Goal: Task Accomplishment & Management: Use online tool/utility

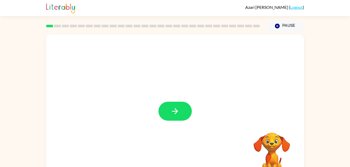
click at [171, 124] on div at bounding box center [175, 108] width 258 height 149
click at [183, 113] on button "button" at bounding box center [174, 111] width 33 height 19
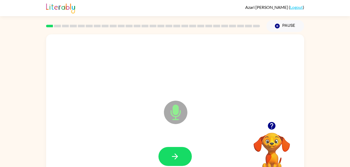
drag, startPoint x: 211, startPoint y: 157, endPoint x: 201, endPoint y: 152, distance: 11.3
click at [208, 156] on div at bounding box center [174, 156] width 247 height 43
click at [178, 146] on div at bounding box center [174, 156] width 247 height 43
click at [177, 156] on icon "button" at bounding box center [174, 156] width 9 height 9
click at [274, 127] on icon "button" at bounding box center [272, 126] width 8 height 8
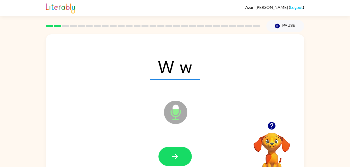
click at [272, 125] on icon "button" at bounding box center [271, 125] width 9 height 9
click at [174, 160] on icon "button" at bounding box center [174, 156] width 9 height 9
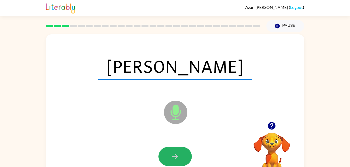
click at [174, 160] on icon "button" at bounding box center [174, 156] width 9 height 9
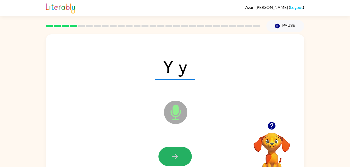
click at [174, 160] on icon "button" at bounding box center [174, 156] width 9 height 9
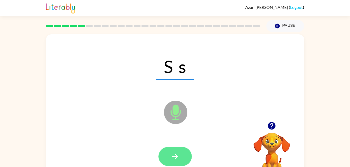
click at [175, 165] on button "button" at bounding box center [174, 156] width 33 height 19
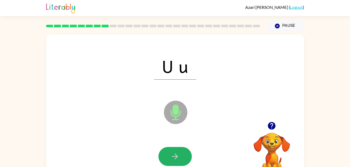
click at [176, 161] on icon "button" at bounding box center [174, 156] width 9 height 9
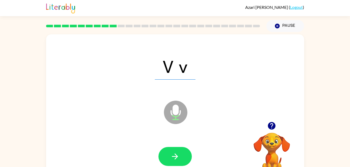
click at [292, 84] on div "V v" at bounding box center [174, 66] width 247 height 43
click at [176, 161] on icon "button" at bounding box center [174, 156] width 9 height 9
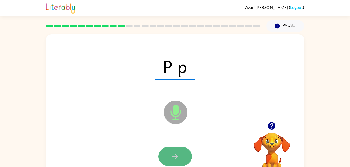
click at [172, 157] on icon "button" at bounding box center [174, 156] width 9 height 9
click at [170, 160] on button "button" at bounding box center [174, 156] width 33 height 19
click at [173, 161] on button "button" at bounding box center [174, 156] width 33 height 19
click at [171, 150] on button "button" at bounding box center [174, 156] width 33 height 19
click at [175, 151] on button "button" at bounding box center [174, 156] width 33 height 19
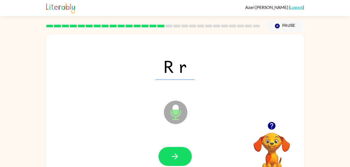
click at [181, 141] on div at bounding box center [174, 156] width 247 height 43
click at [183, 151] on button "button" at bounding box center [174, 156] width 33 height 19
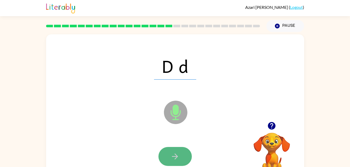
click at [183, 151] on button "button" at bounding box center [174, 156] width 33 height 19
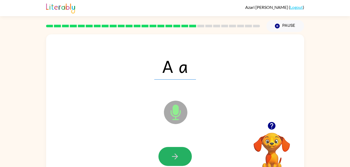
click at [183, 151] on button "button" at bounding box center [174, 156] width 33 height 19
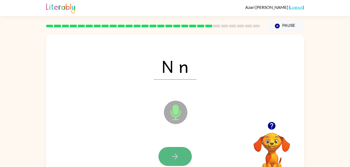
click at [183, 151] on button "button" at bounding box center [174, 156] width 33 height 19
click at [168, 152] on button "button" at bounding box center [174, 156] width 33 height 19
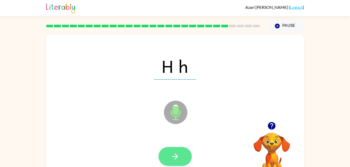
click at [168, 159] on button "button" at bounding box center [174, 156] width 33 height 19
click at [166, 157] on button "button" at bounding box center [174, 156] width 33 height 19
click at [173, 154] on icon "button" at bounding box center [174, 156] width 9 height 9
click at [174, 154] on icon "button" at bounding box center [174, 156] width 9 height 9
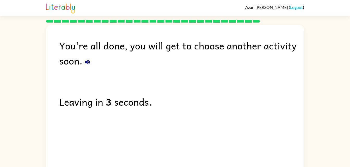
click at [122, 110] on div "You're all done, you will get to choose another activity soon. Leaving in 3 sec…" at bounding box center [175, 98] width 258 height 146
click at [122, 110] on div "You're all done, you will get to choose another activity soon. Leaving in 2 sec…" at bounding box center [175, 98] width 258 height 146
